Goal: Task Accomplishment & Management: Manage account settings

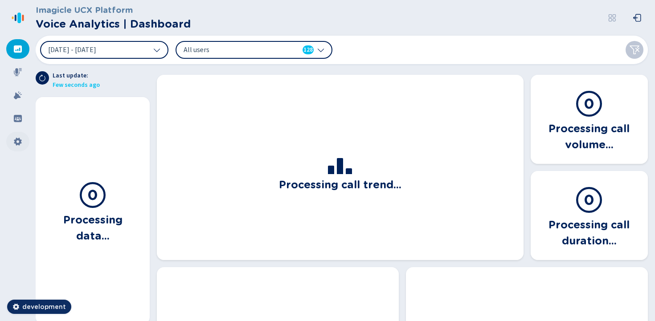
click at [25, 144] on div at bounding box center [17, 142] width 23 height 20
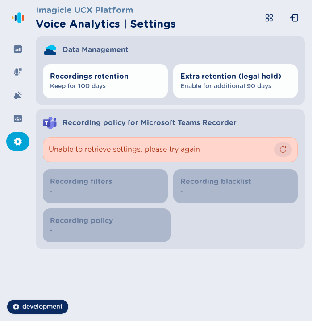
click at [282, 150] on icon "button" at bounding box center [282, 149] width 7 height 7
click at [288, 148] on button "button" at bounding box center [283, 150] width 18 height 14
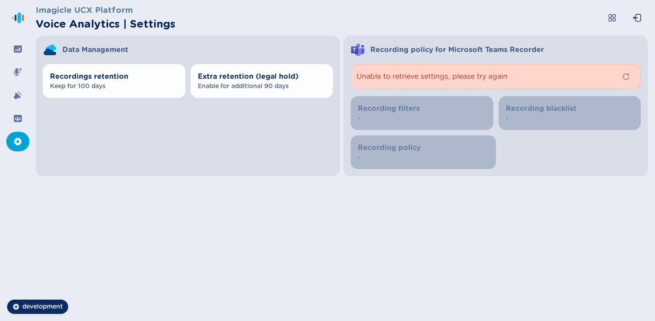
click at [311, 80] on span "Unable to retrieve settings, please try again" at bounding box center [487, 76] width 261 height 11
click at [311, 74] on icon "button" at bounding box center [626, 76] width 7 height 7
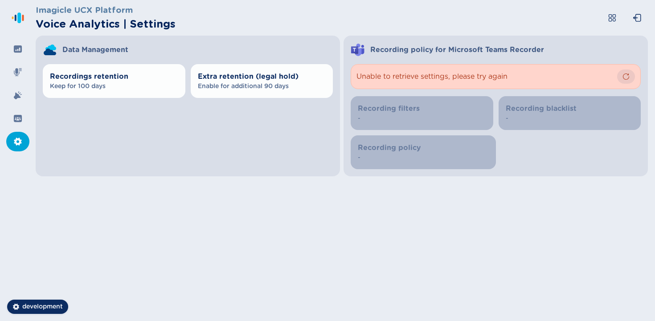
click at [311, 74] on icon "button" at bounding box center [626, 76] width 7 height 7
